Goal: Information Seeking & Learning: Learn about a topic

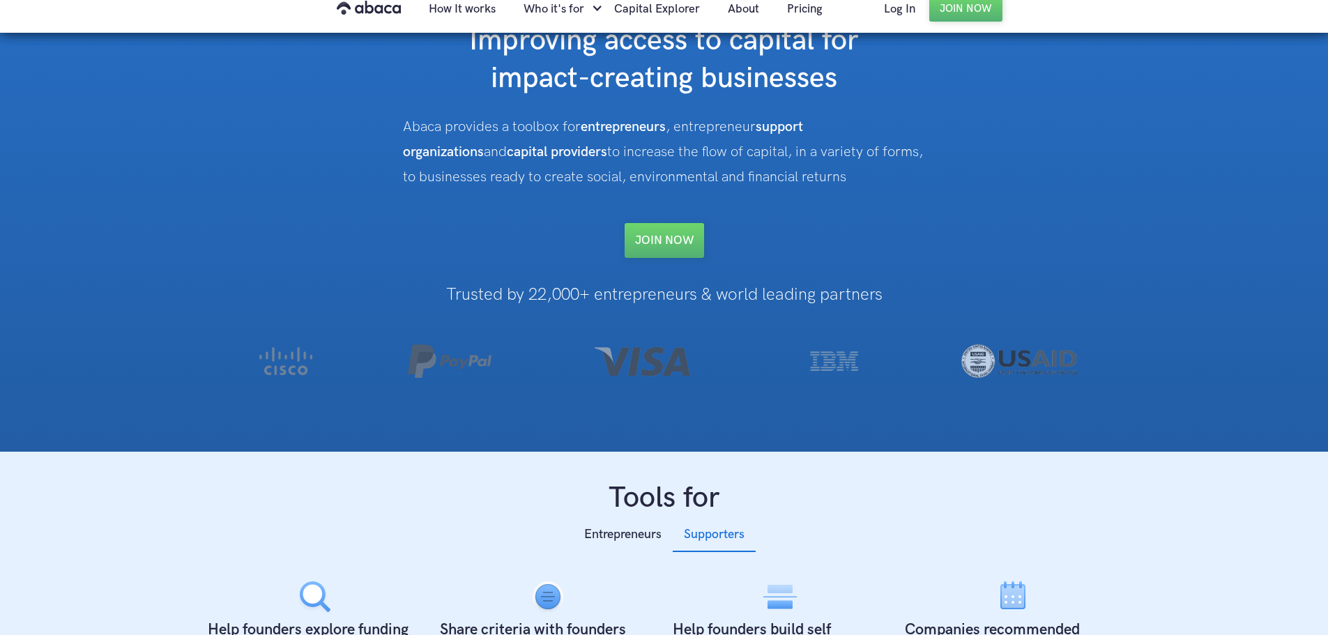
scroll to position [279, 0]
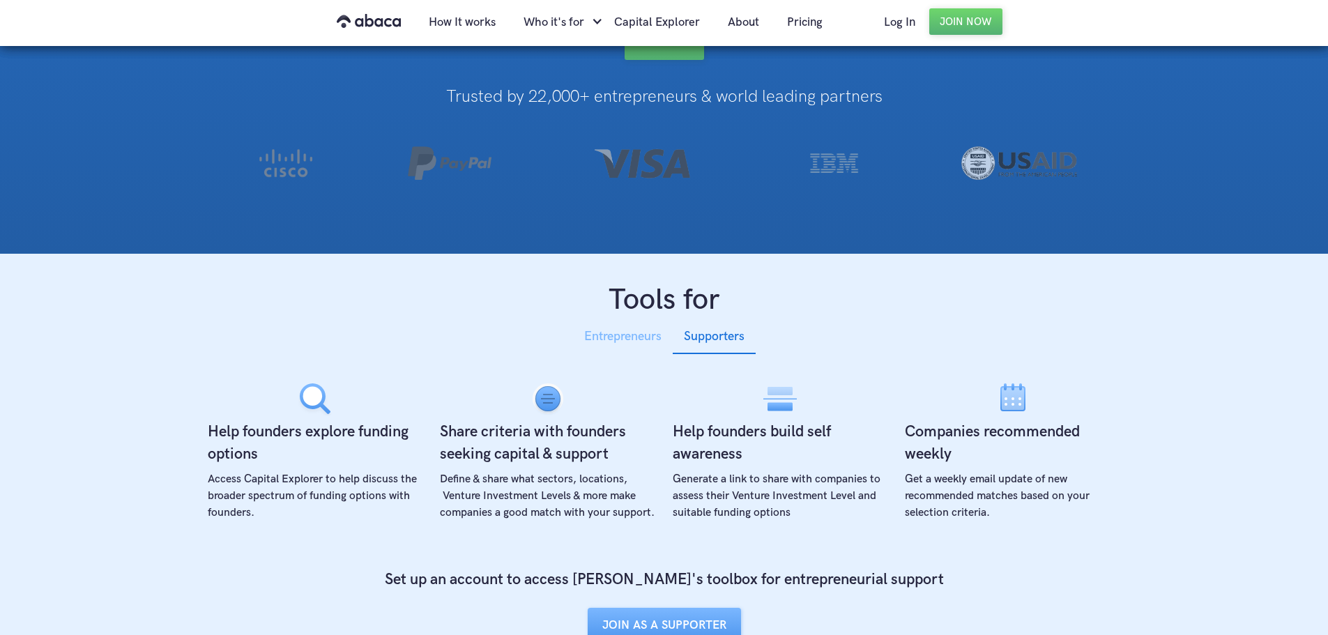
click at [642, 340] on div "Entrepreneurs" at bounding box center [622, 336] width 77 height 21
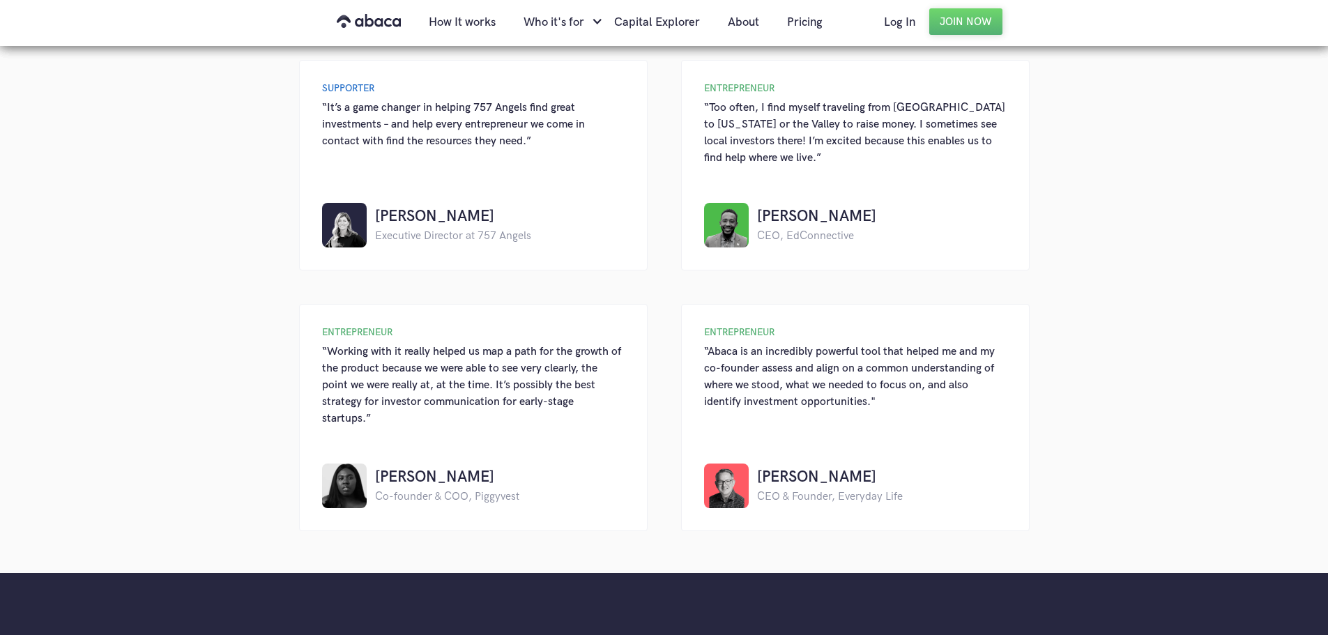
scroll to position [1534, 0]
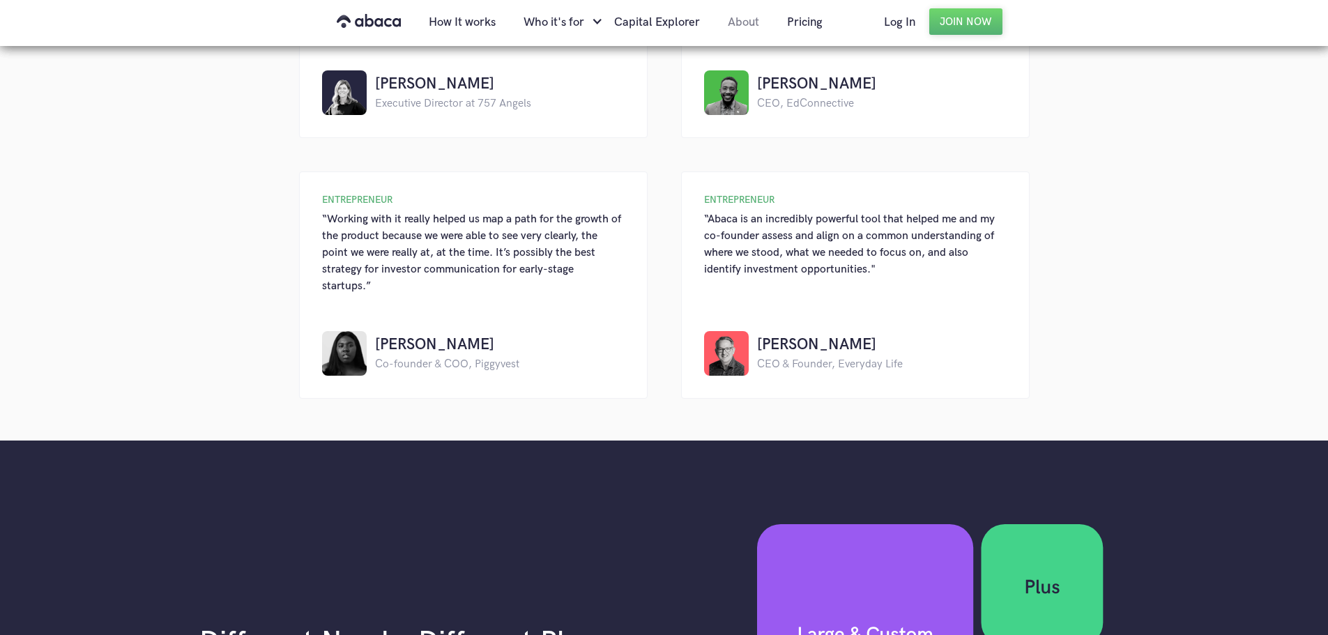
click at [734, 22] on link "About" at bounding box center [743, 22] width 59 height 47
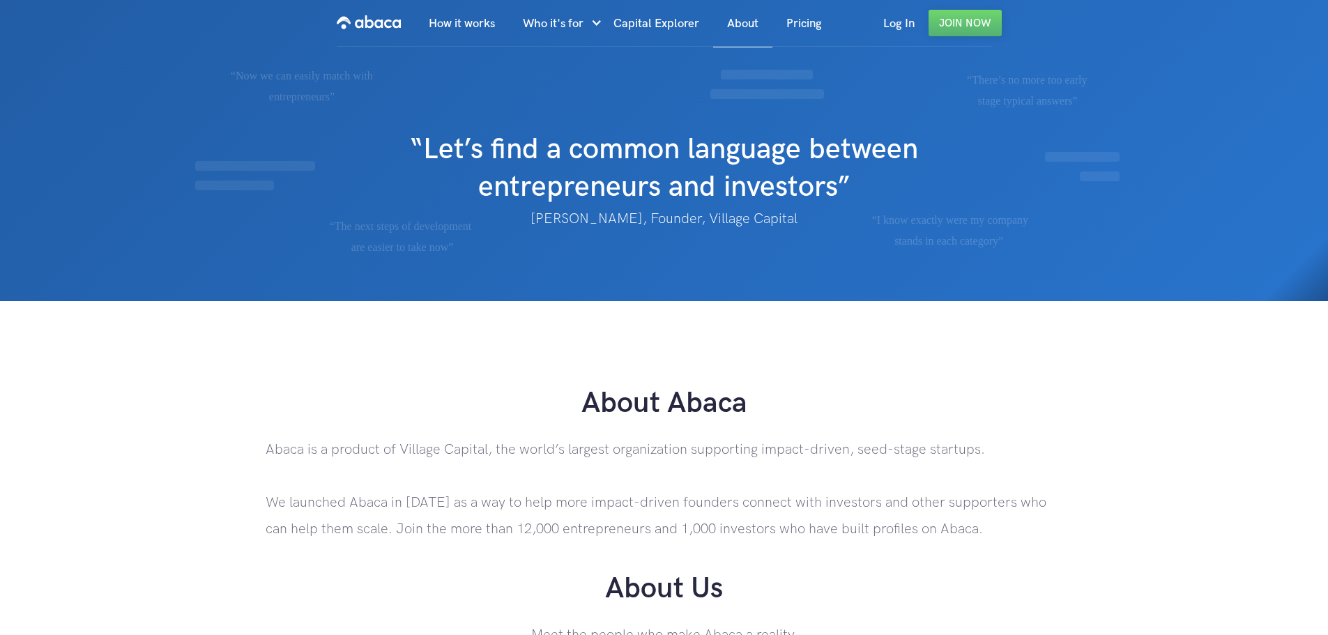
click at [799, 23] on link "Pricing" at bounding box center [804, 23] width 63 height 47
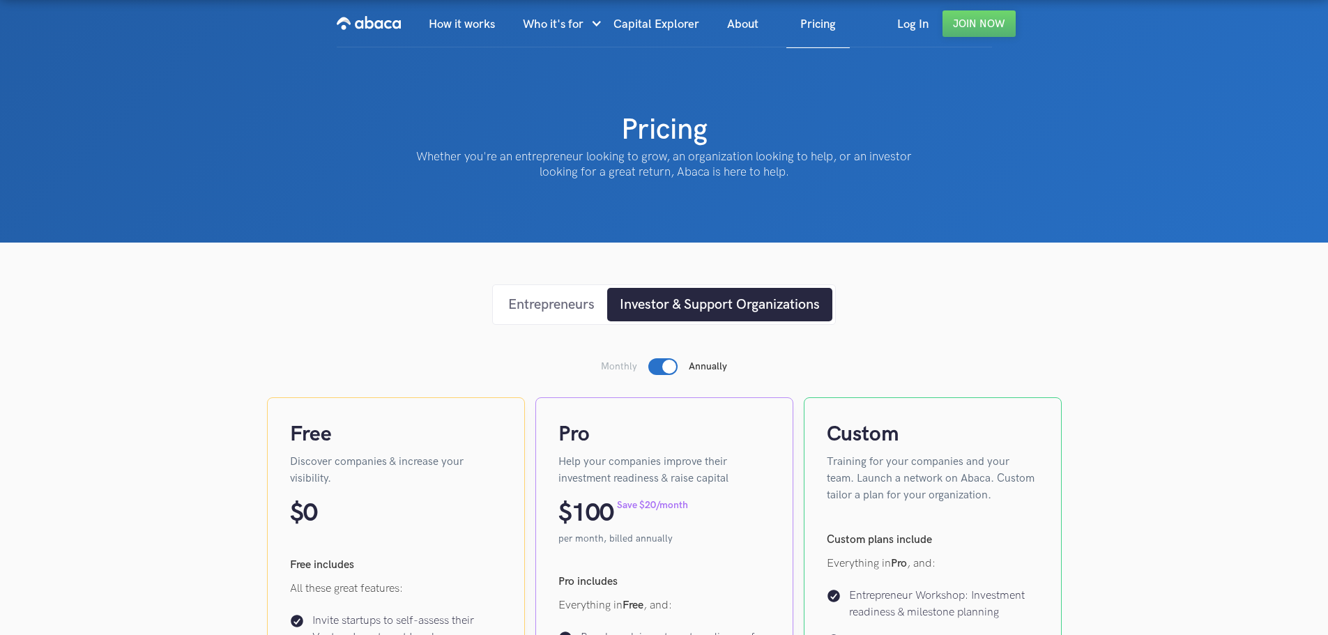
click at [575, 303] on div "Entrepreneurs" at bounding box center [551, 304] width 86 height 21
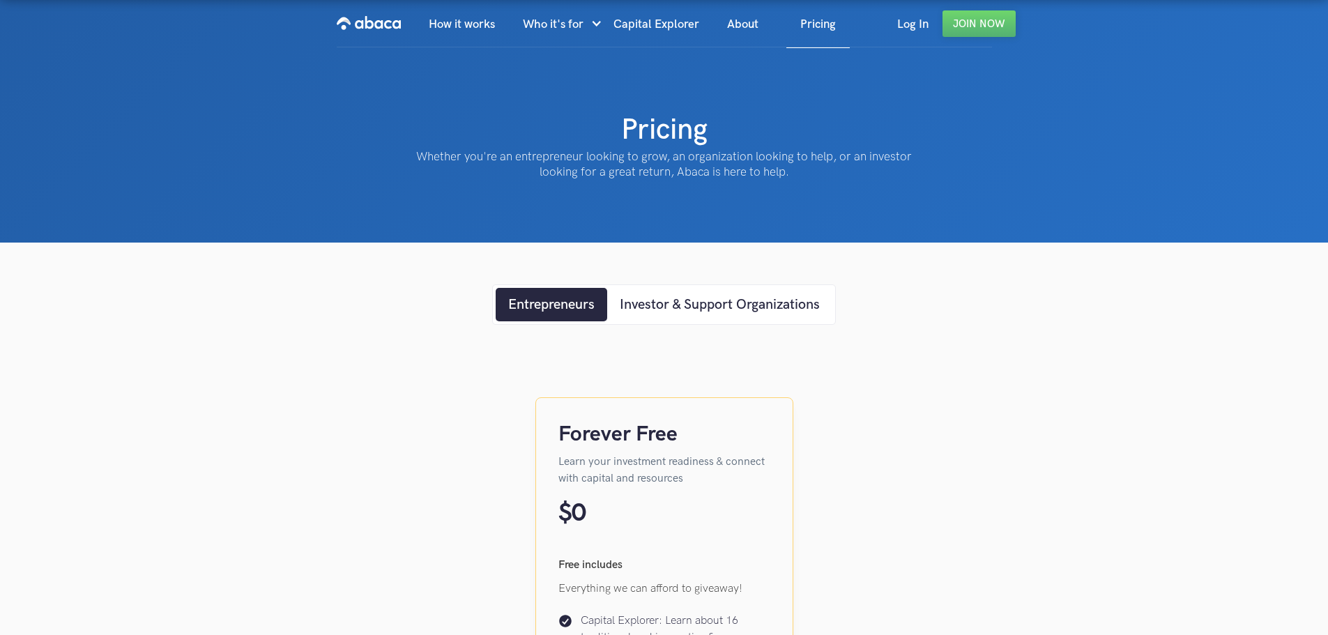
click at [784, 321] on link "Investor & Support Organizations" at bounding box center [719, 304] width 225 height 33
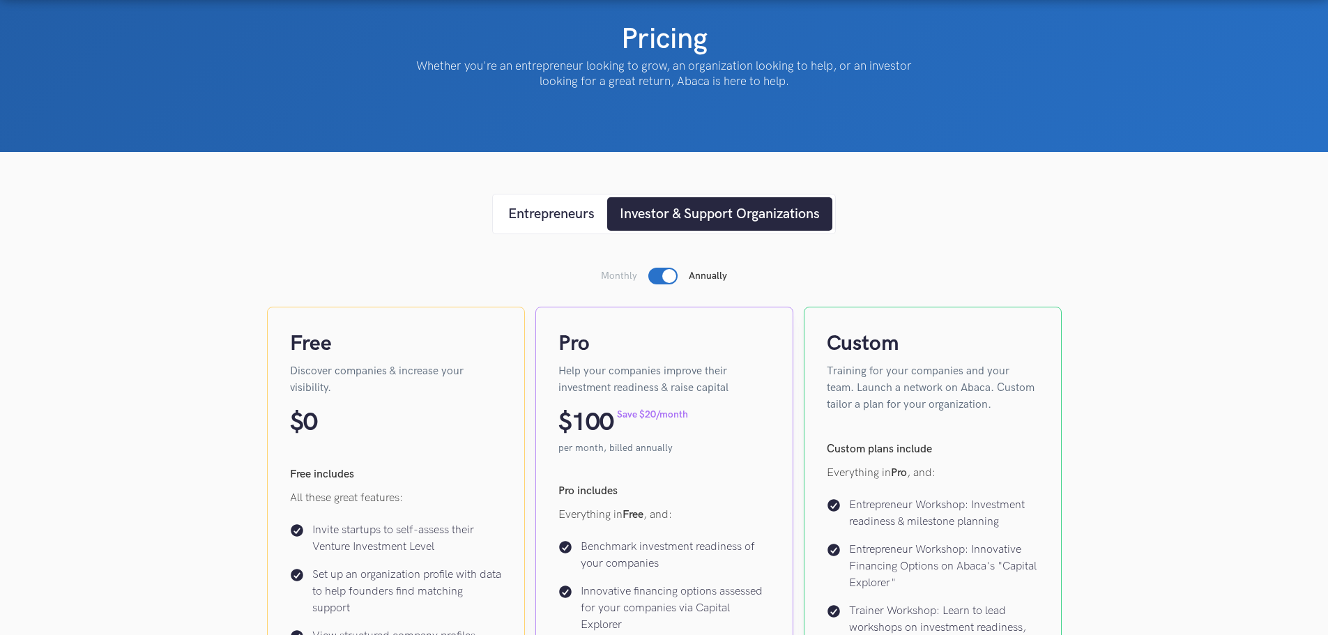
scroll to position [70, 0]
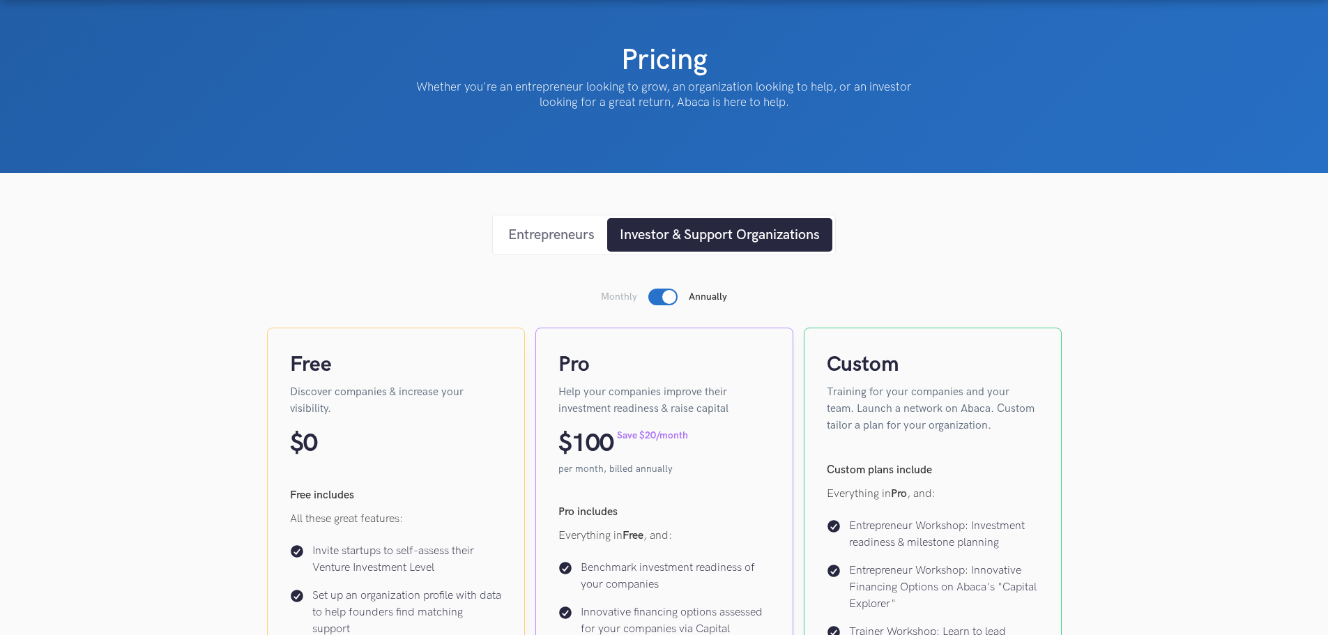
click at [558, 243] on div "Entrepreneurs" at bounding box center [551, 235] width 86 height 21
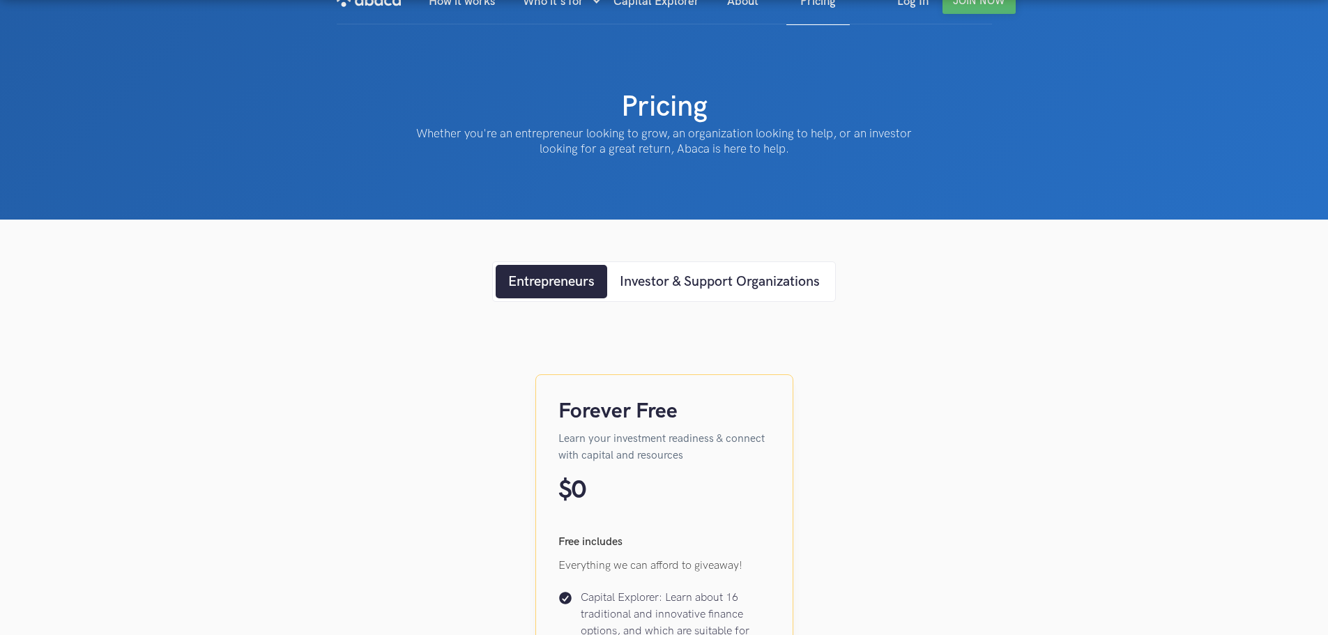
scroll to position [0, 0]
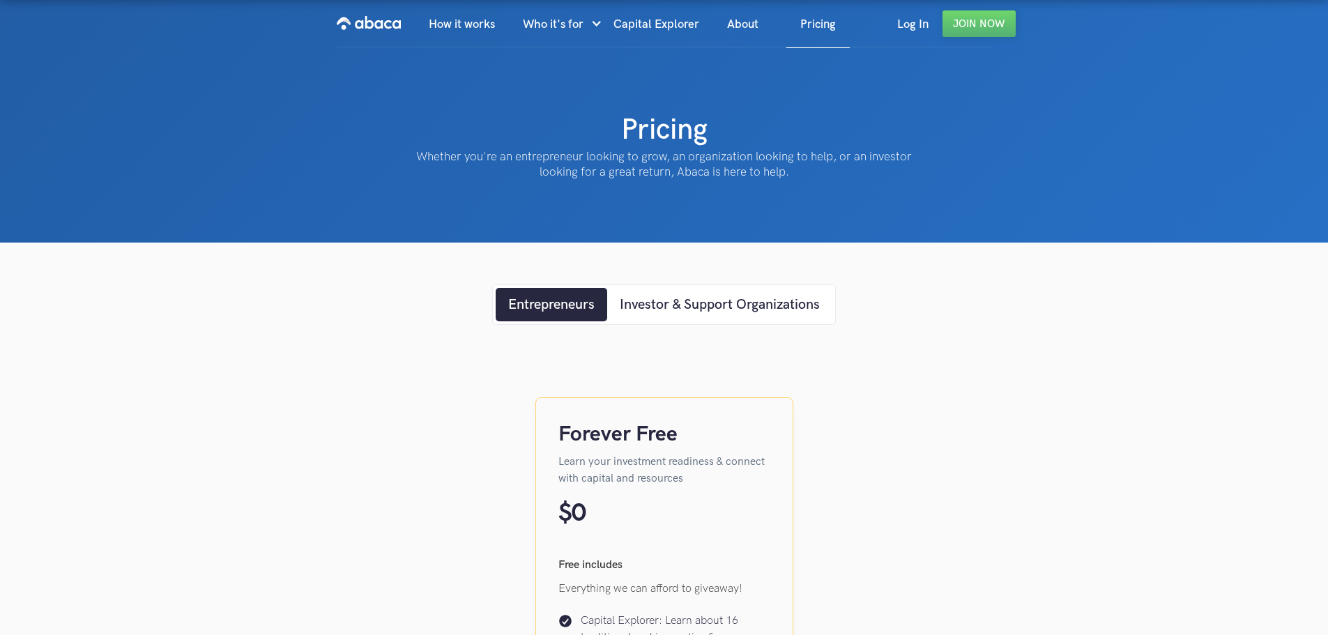
click at [389, 27] on img "home" at bounding box center [369, 23] width 64 height 22
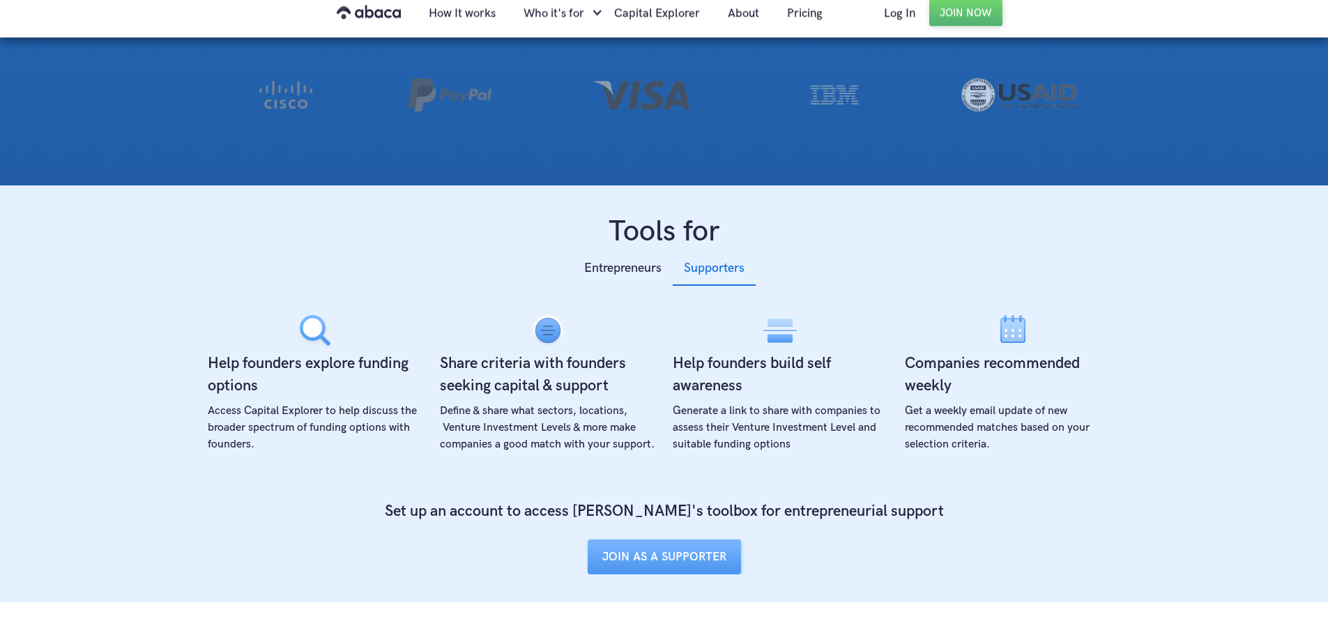
scroll to position [349, 0]
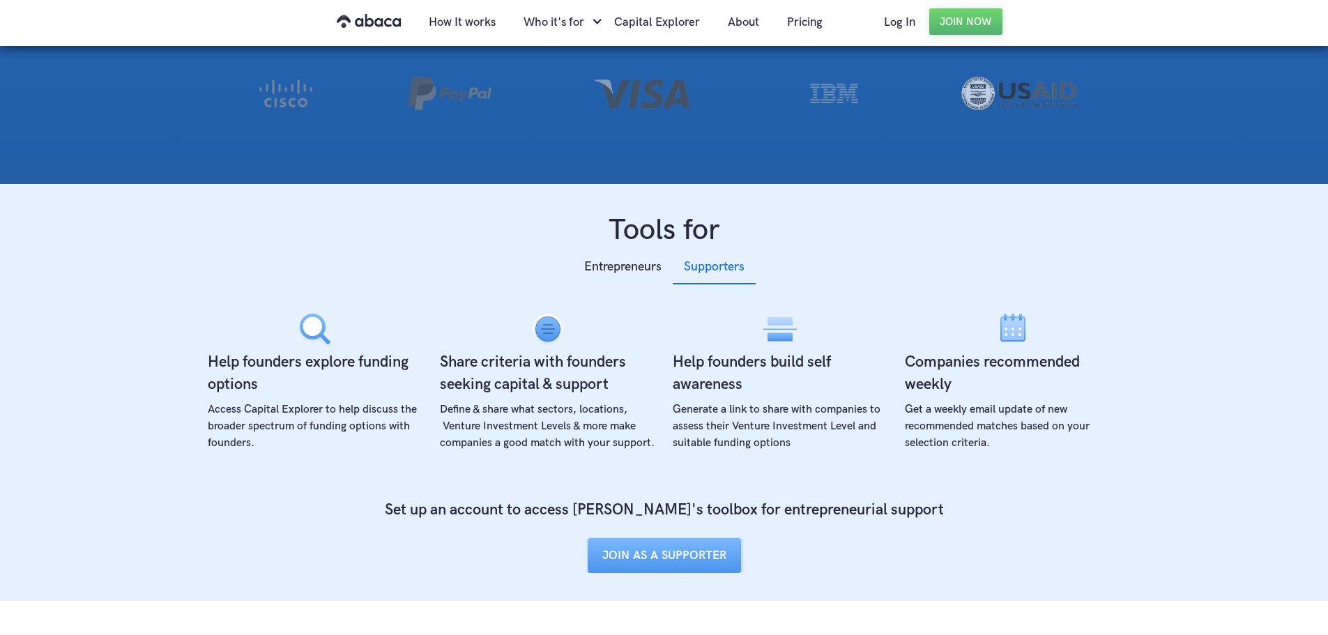
click at [619, 252] on div "Entrepreneurs Supporters Self-assess investment readiness Walk through mileston…" at bounding box center [664, 412] width 930 height 324
click at [618, 273] on div "Entrepreneurs" at bounding box center [622, 267] width 77 height 21
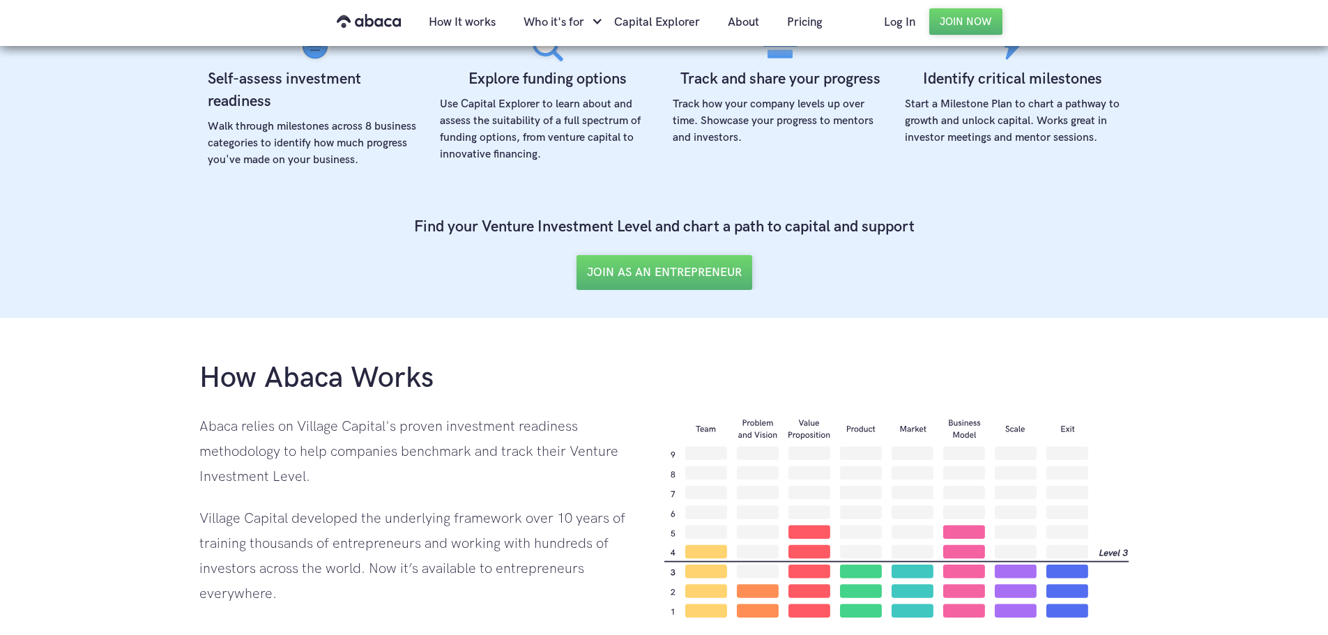
scroll to position [837, 0]
